Goal: Task Accomplishment & Management: Complete application form

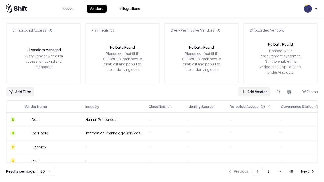
click at [254, 92] on link "Add Vendor" at bounding box center [254, 91] width 32 height 9
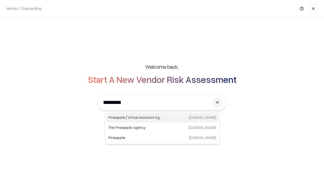
click at [162, 118] on div "Pineapple | Virtual Assistant Agency [DOMAIN_NAME]" at bounding box center [162, 118] width 112 height 10
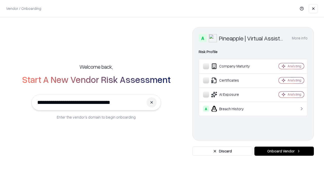
type input "**********"
click at [284, 151] on button "Onboard Vendor" at bounding box center [283, 151] width 59 height 9
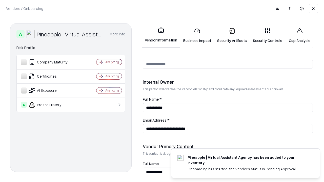
scroll to position [262, 0]
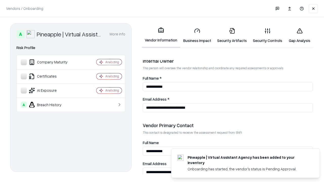
click at [197, 35] on link "Business Impact" at bounding box center [197, 36] width 34 height 24
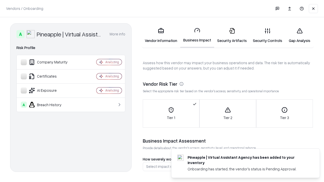
click at [232, 35] on link "Security Artifacts" at bounding box center [232, 36] width 36 height 24
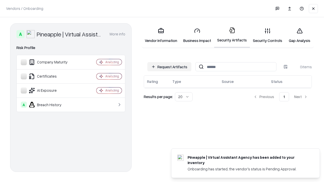
click at [169, 67] on button "Request Artifacts" at bounding box center [169, 66] width 44 height 9
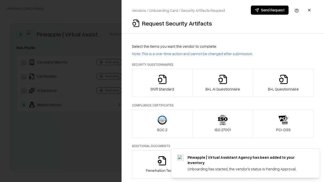
click at [162, 83] on icon "button" at bounding box center [162, 79] width 10 height 10
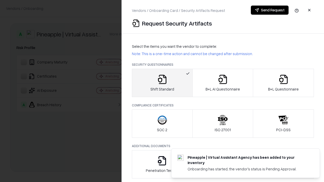
click at [269, 10] on button "Send Request" at bounding box center [270, 10] width 38 height 9
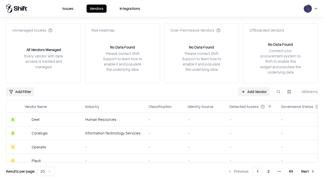
click at [278, 92] on button at bounding box center [278, 91] width 9 height 9
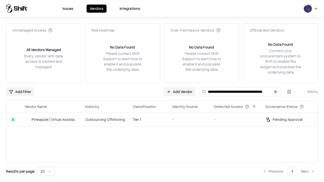
type input "**********"
click at [165, 119] on td "Tier 1" at bounding box center [148, 120] width 39 height 14
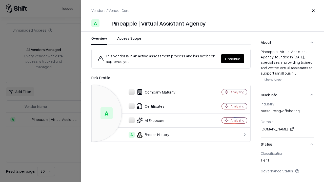
click at [233, 59] on button "Continue" at bounding box center [232, 58] width 23 height 9
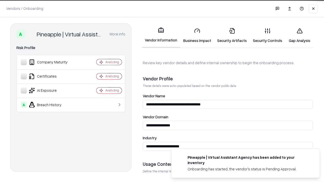
click at [232, 35] on link "Security Artifacts" at bounding box center [232, 36] width 36 height 24
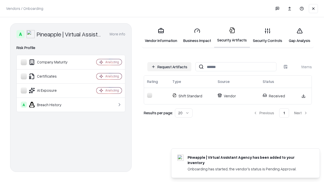
click at [299, 35] on link "Gap Analysis" at bounding box center [299, 36] width 29 height 24
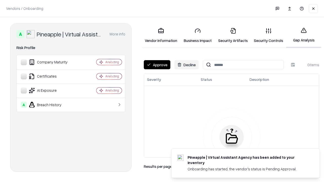
click at [157, 65] on button "Approve" at bounding box center [157, 64] width 27 height 9
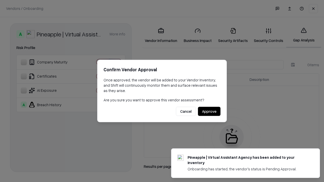
click at [209, 111] on button "Approve" at bounding box center [209, 111] width 23 height 9
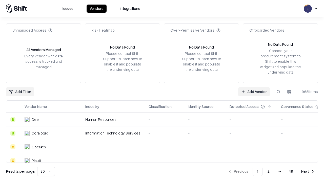
type input "**********"
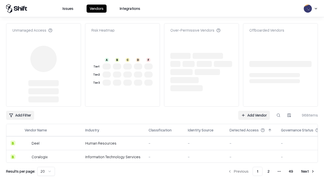
click at [254, 111] on link "Add Vendor" at bounding box center [254, 115] width 32 height 9
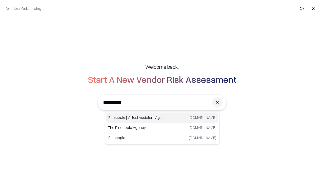
click at [162, 118] on div "Pineapple | Virtual Assistant Agency [DOMAIN_NAME]" at bounding box center [162, 118] width 112 height 10
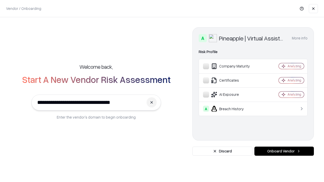
type input "**********"
click at [284, 151] on button "Onboard Vendor" at bounding box center [283, 151] width 59 height 9
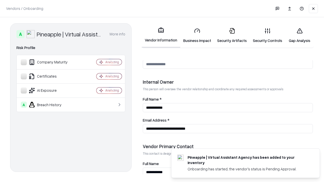
scroll to position [262, 0]
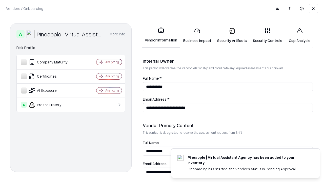
click at [299, 35] on link "Gap Analysis" at bounding box center [299, 36] width 29 height 24
